Goal: Task Accomplishment & Management: Use online tool/utility

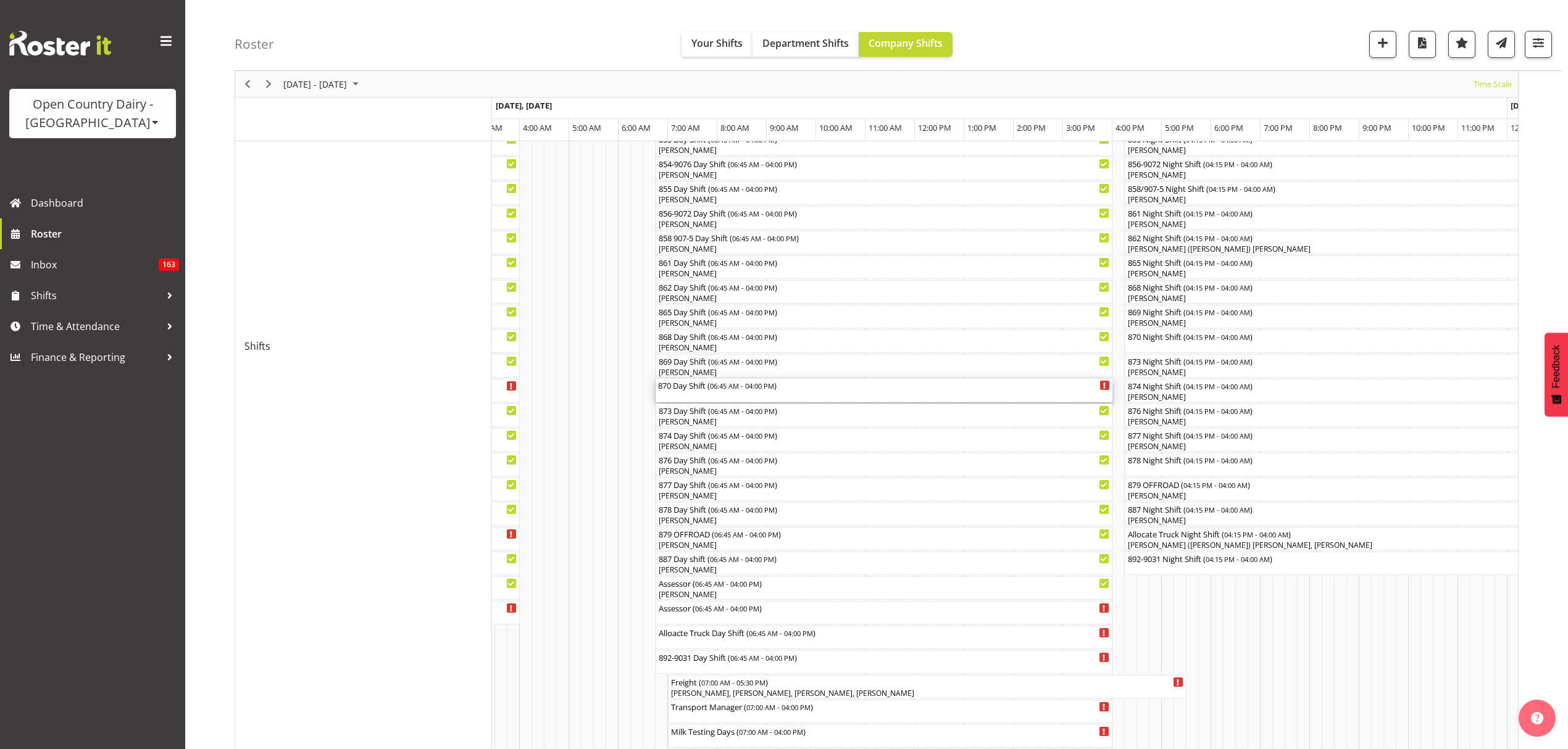
click at [748, 387] on span "06:45 AM - 04:00 PM" at bounding box center [742, 386] width 64 height 10
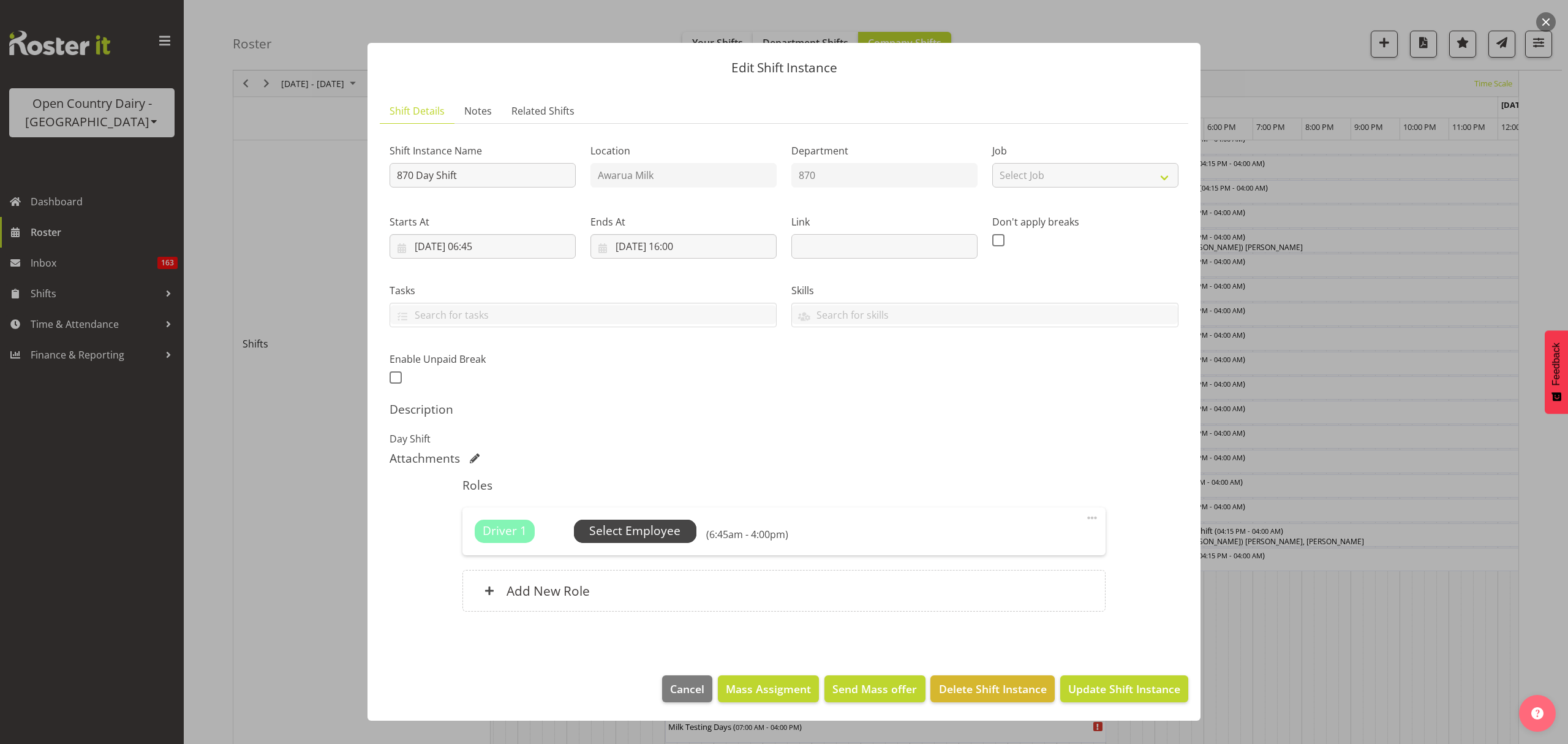
click at [638, 533] on span "Select Employee" at bounding box center [635, 531] width 91 height 18
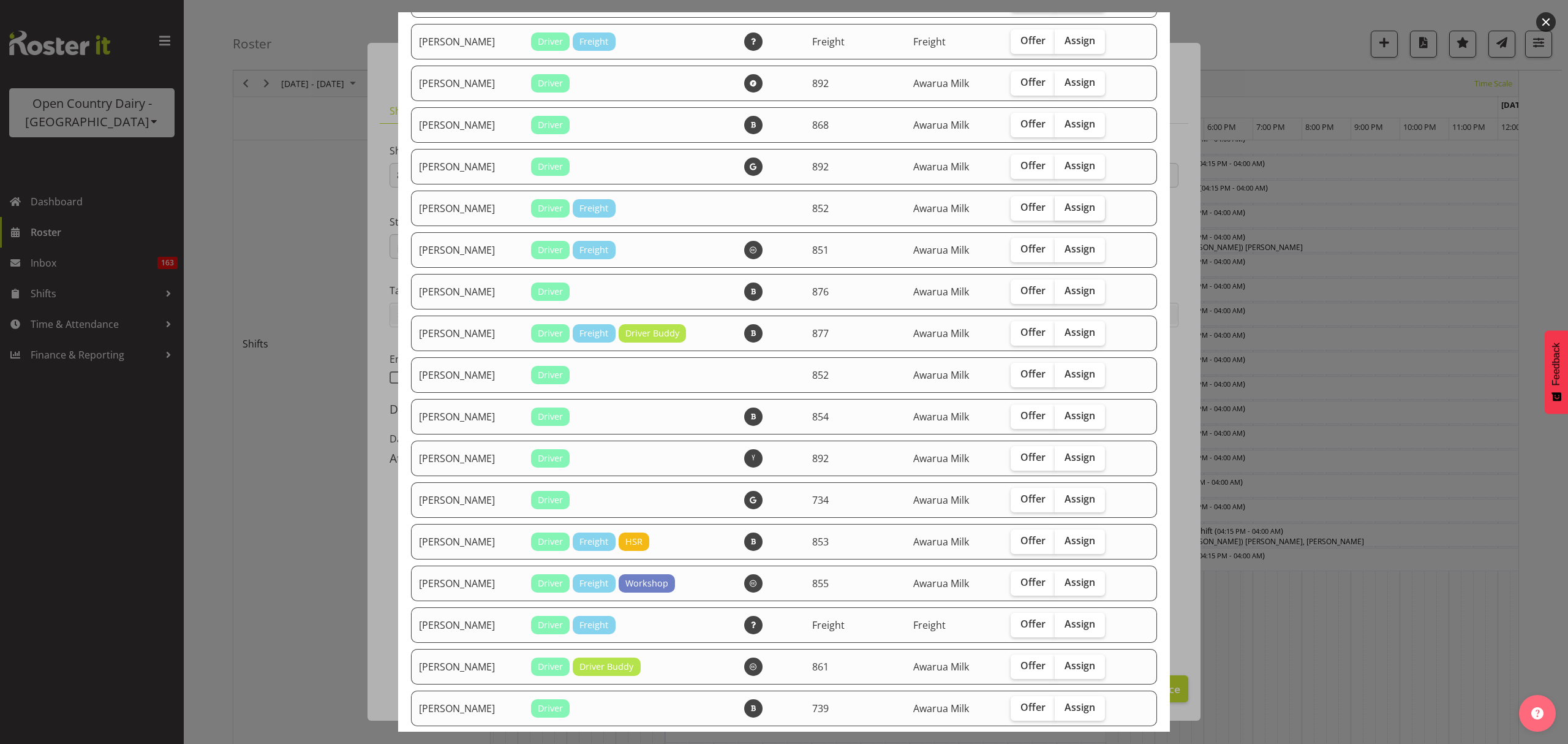
click at [1069, 205] on span "Assign" at bounding box center [1080, 207] width 31 height 12
click at [1063, 205] on input "Assign" at bounding box center [1059, 207] width 8 height 8
checkbox input "true"
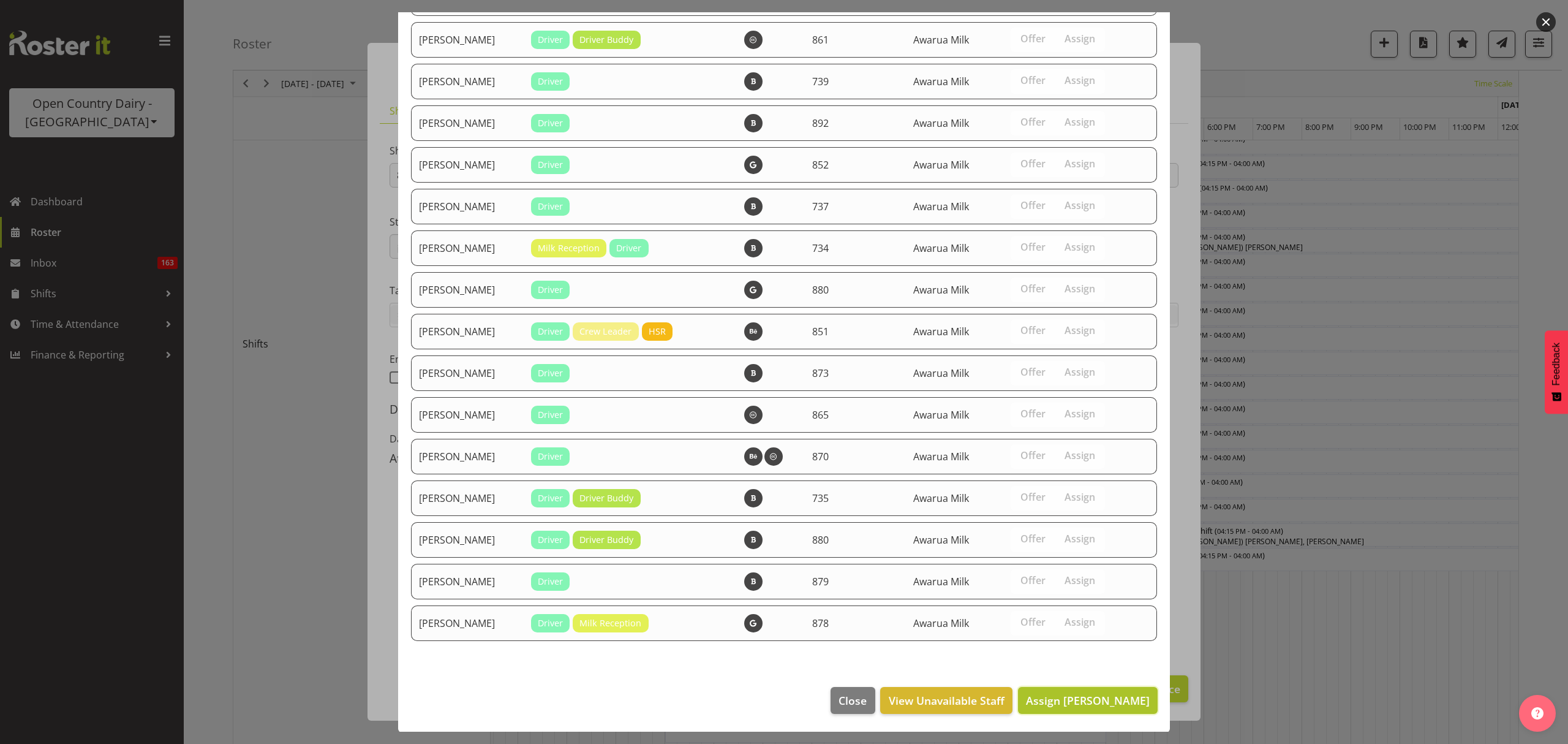
click at [1081, 693] on span "Assign [PERSON_NAME]" at bounding box center [1088, 700] width 124 height 15
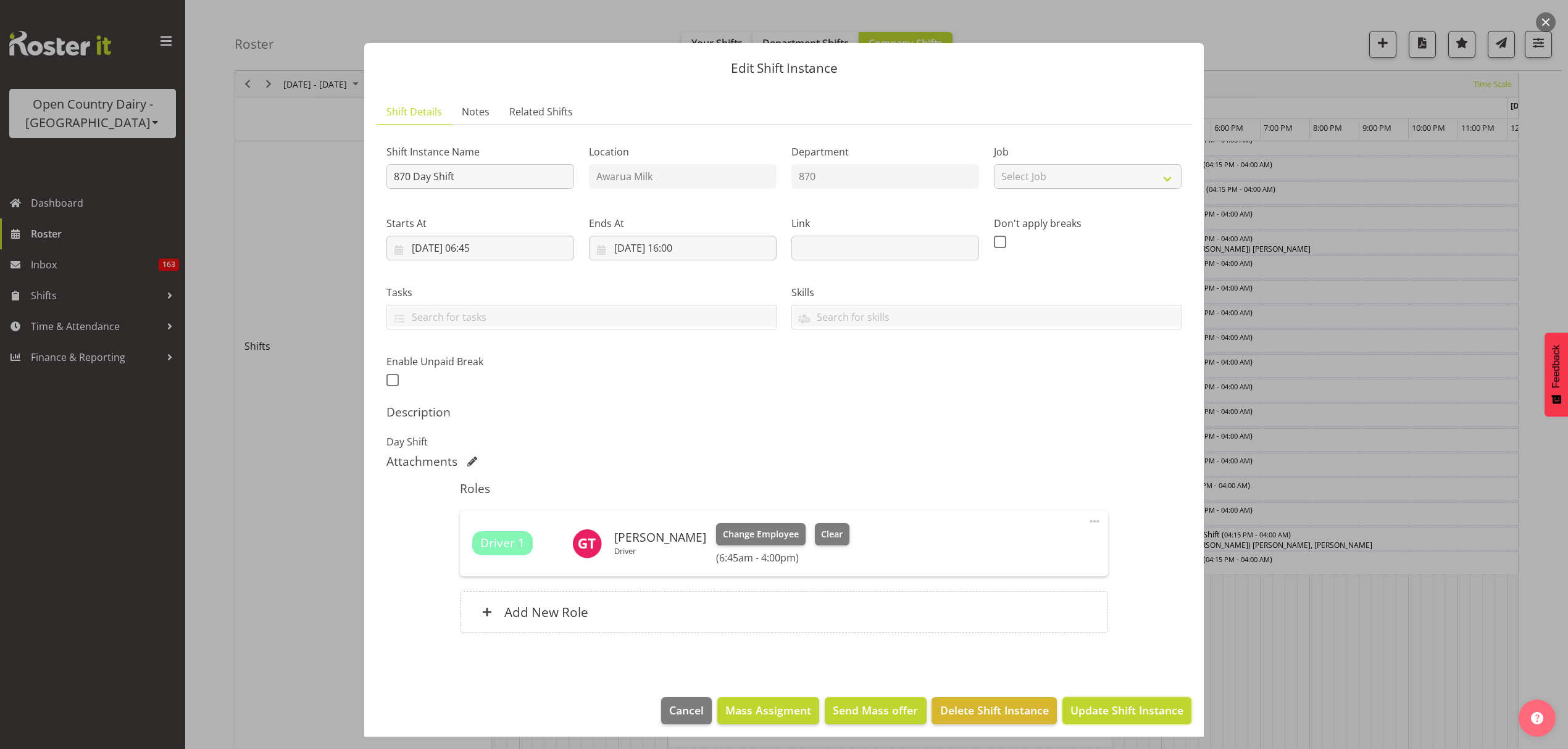
click at [1109, 709] on span "Update Shift Instance" at bounding box center [1127, 710] width 113 height 16
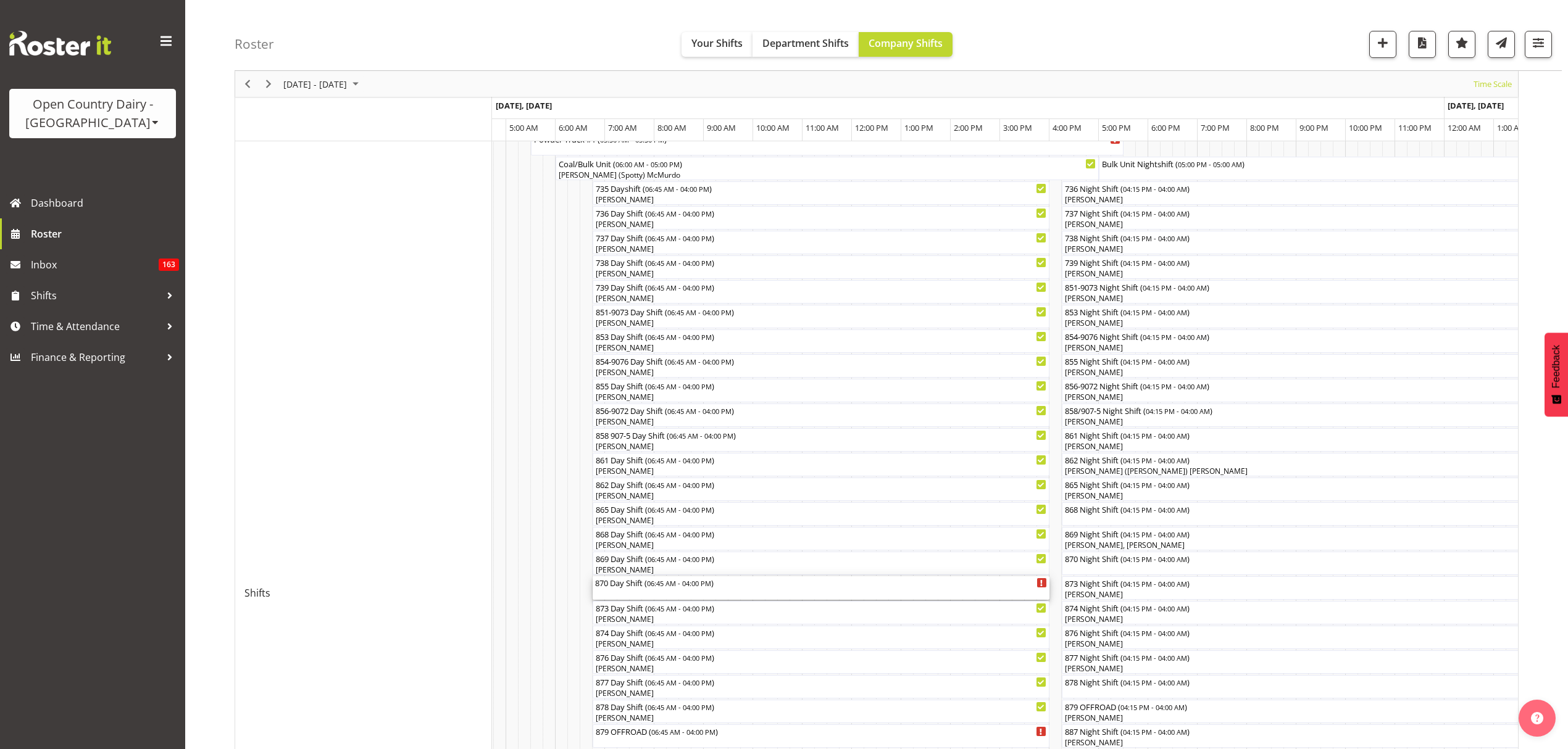
click at [714, 588] on div "870 Day Shift ( 06:45 AM - 04:00 PM )" at bounding box center [821, 588] width 452 height 23
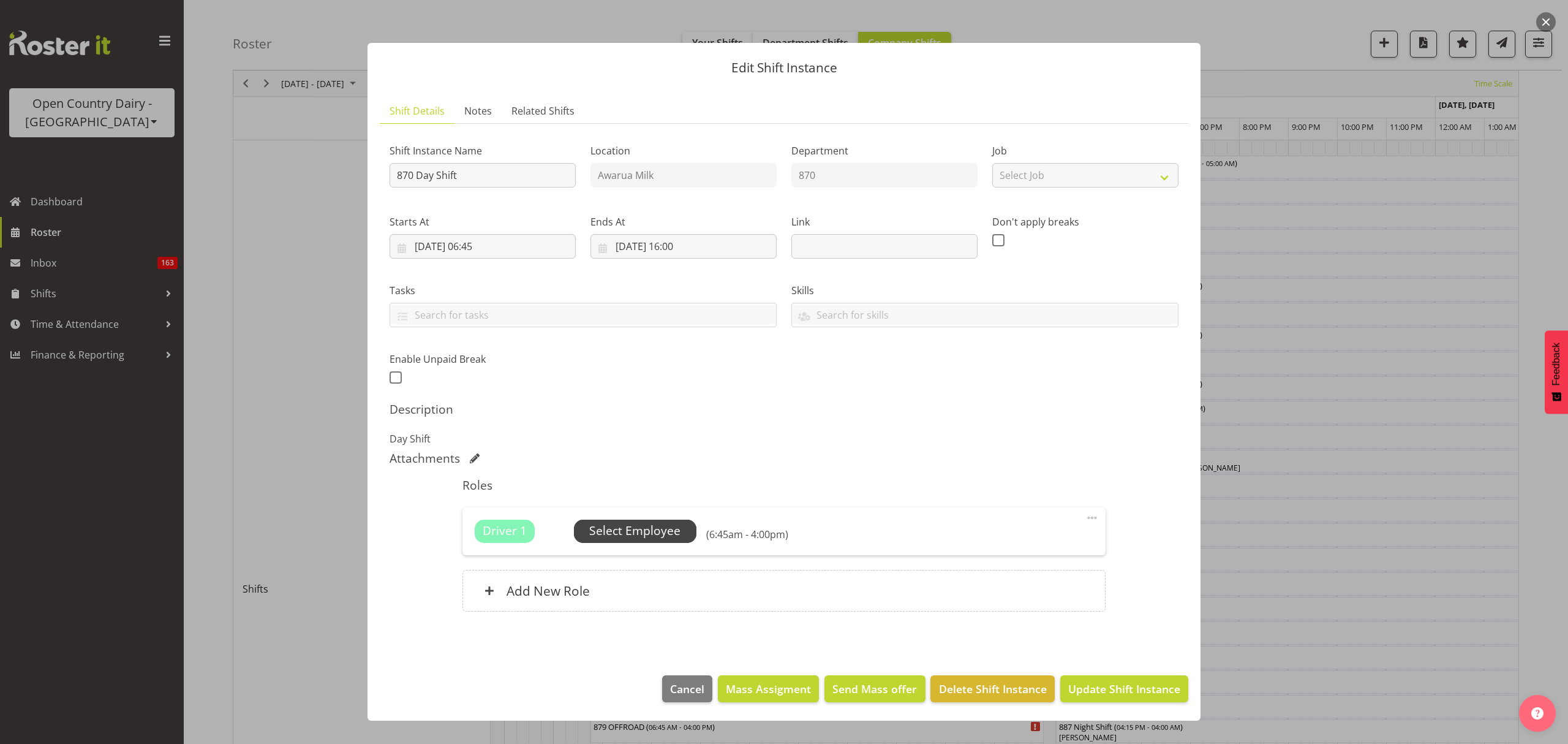
click at [645, 526] on span "Select Employee" at bounding box center [635, 531] width 91 height 18
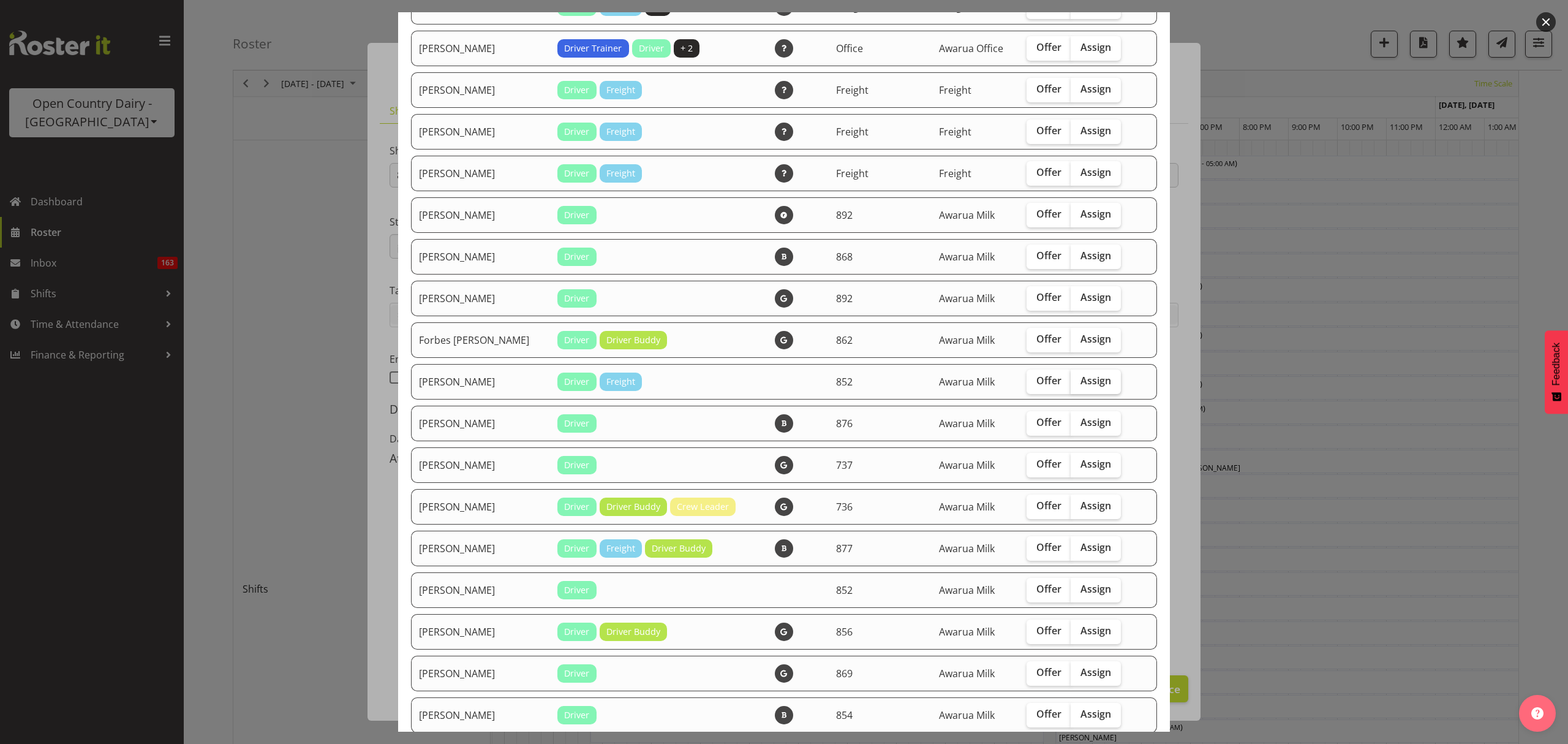
click at [1081, 378] on span "Assign" at bounding box center [1096, 380] width 31 height 12
click at [1071, 378] on input "Assign" at bounding box center [1075, 381] width 8 height 8
checkbox input "true"
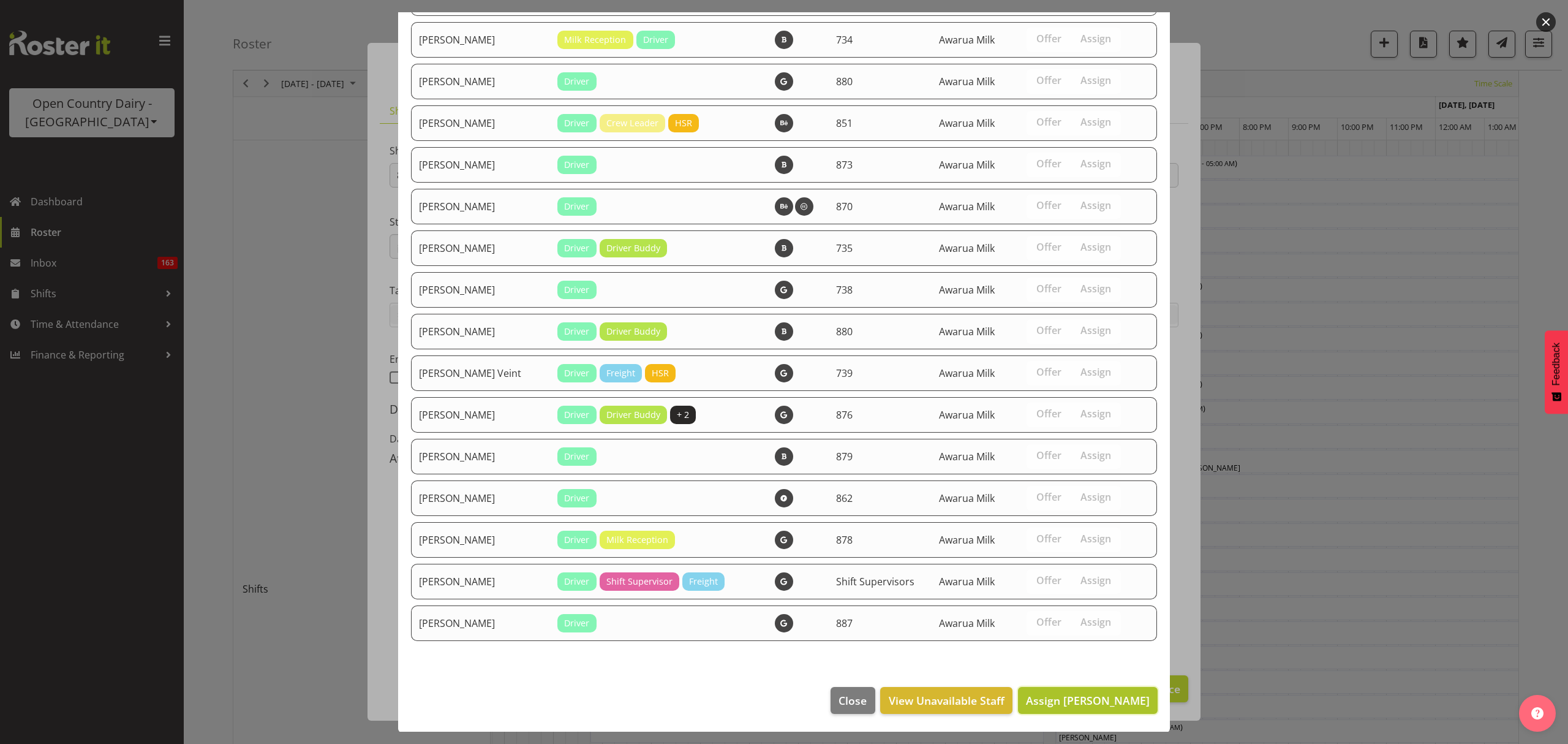
click at [1104, 688] on button "Assign [PERSON_NAME]" at bounding box center [1088, 700] width 140 height 27
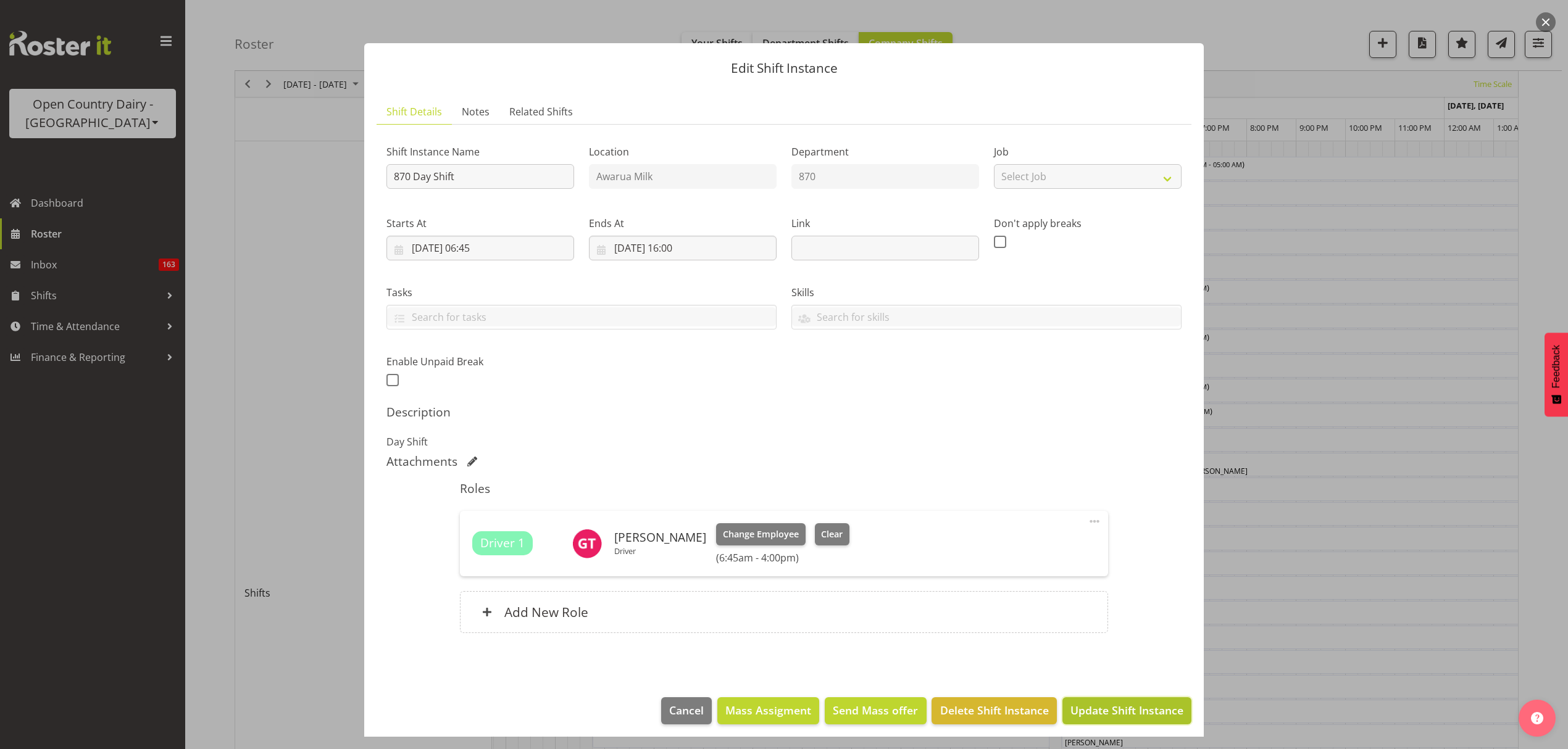
click at [1129, 707] on span "Update Shift Instance" at bounding box center [1127, 710] width 113 height 16
